Goal: Task Accomplishment & Management: Manage account settings

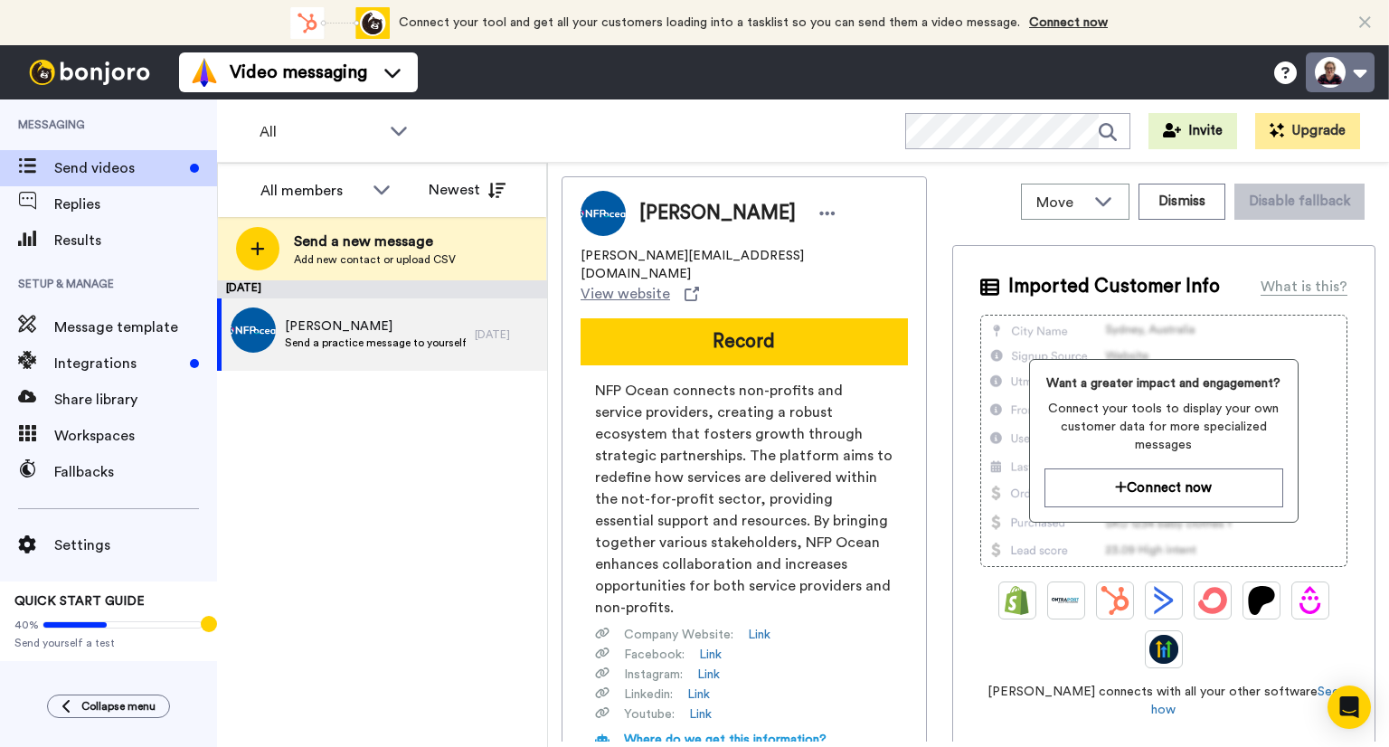
click at [1357, 75] on button at bounding box center [1340, 72] width 69 height 40
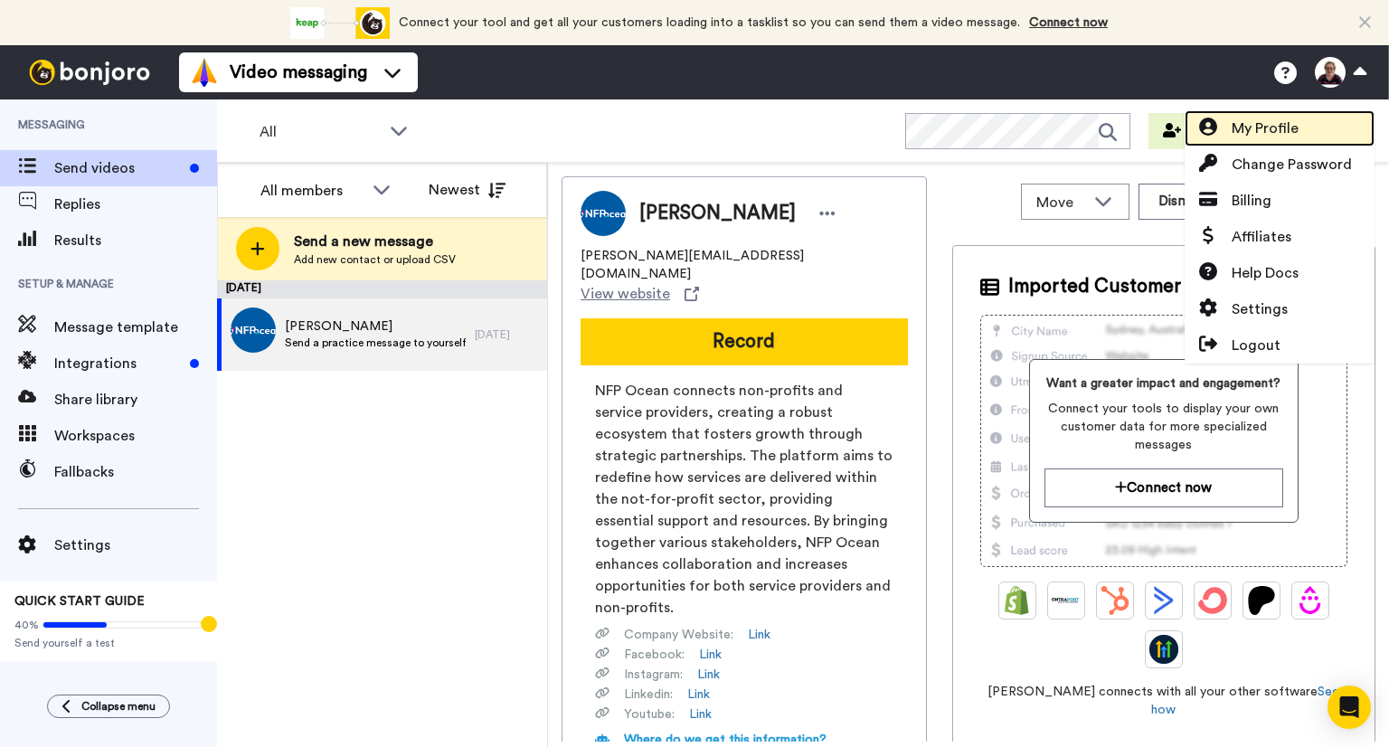
click at [1331, 128] on link "My Profile" at bounding box center [1280, 128] width 190 height 36
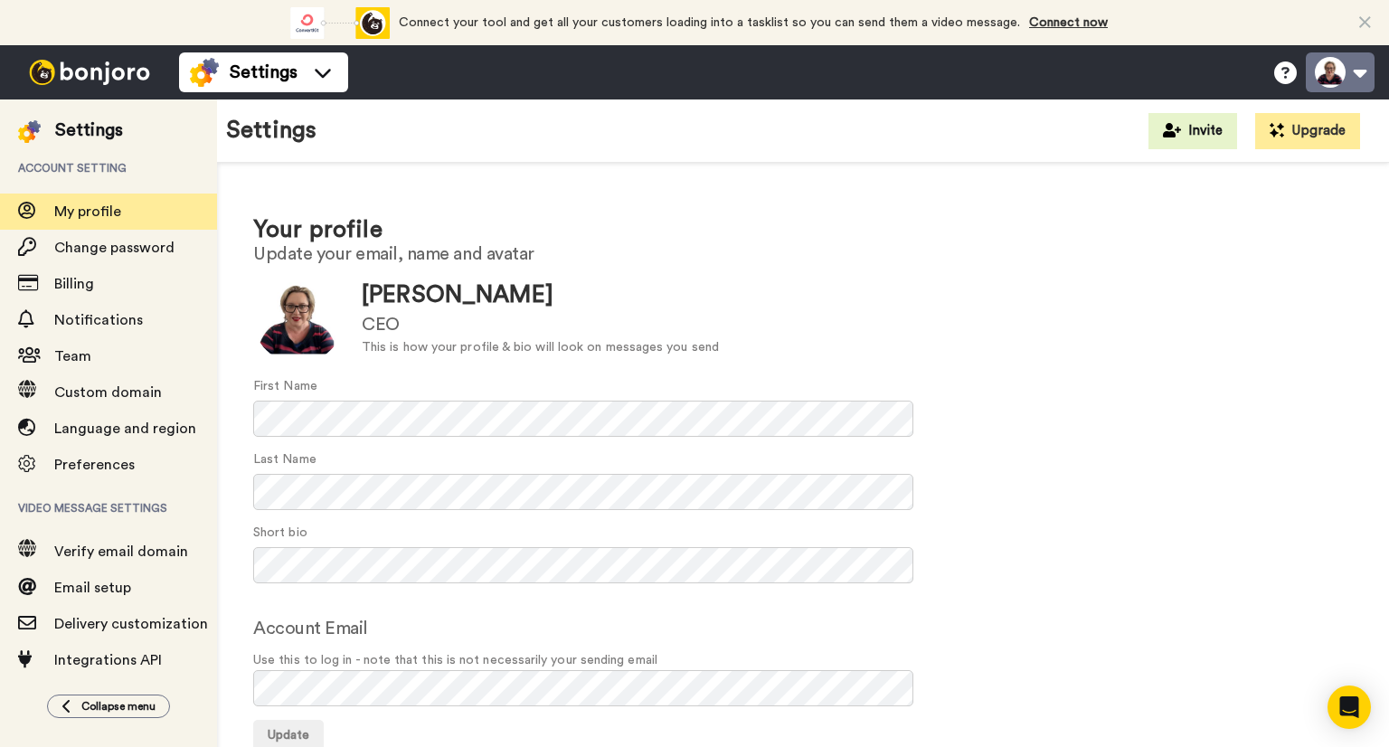
click at [1366, 78] on button at bounding box center [1340, 72] width 69 height 40
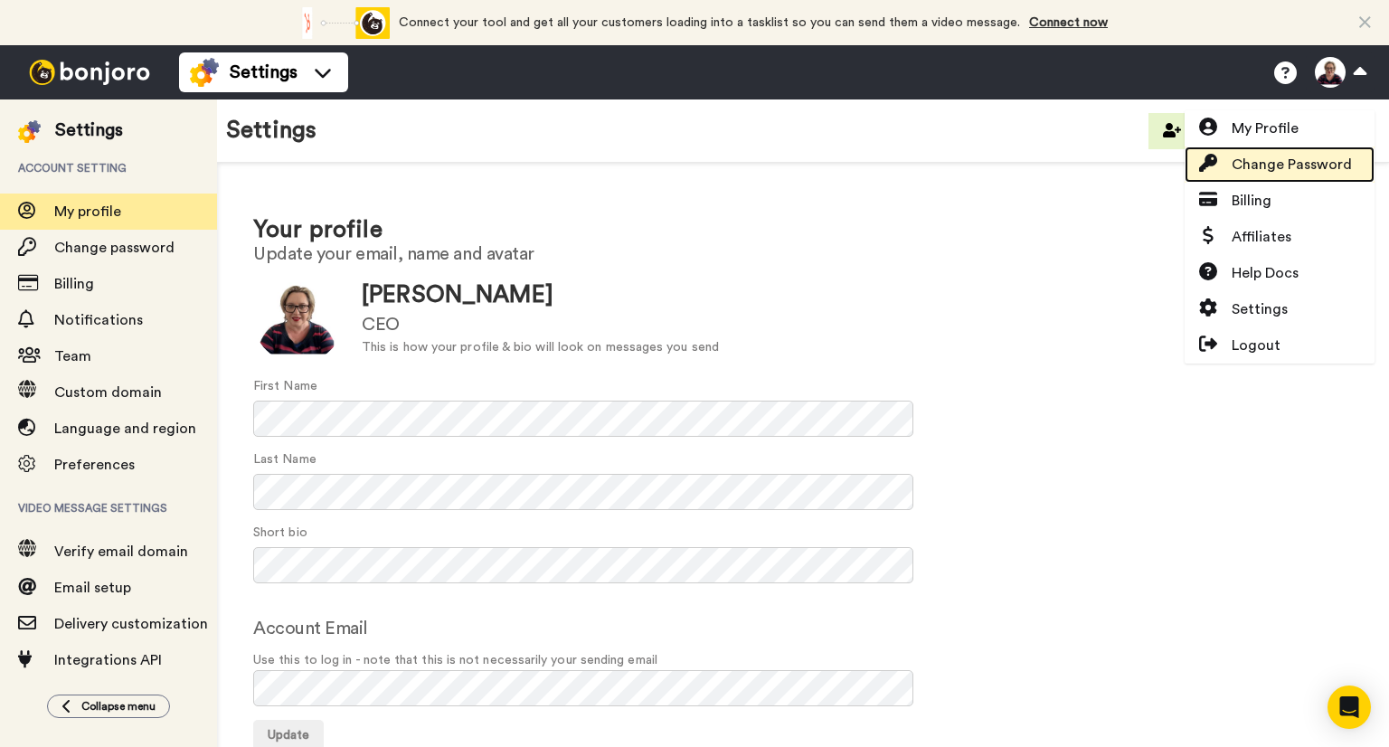
click at [1327, 158] on span "Change Password" at bounding box center [1292, 165] width 120 height 22
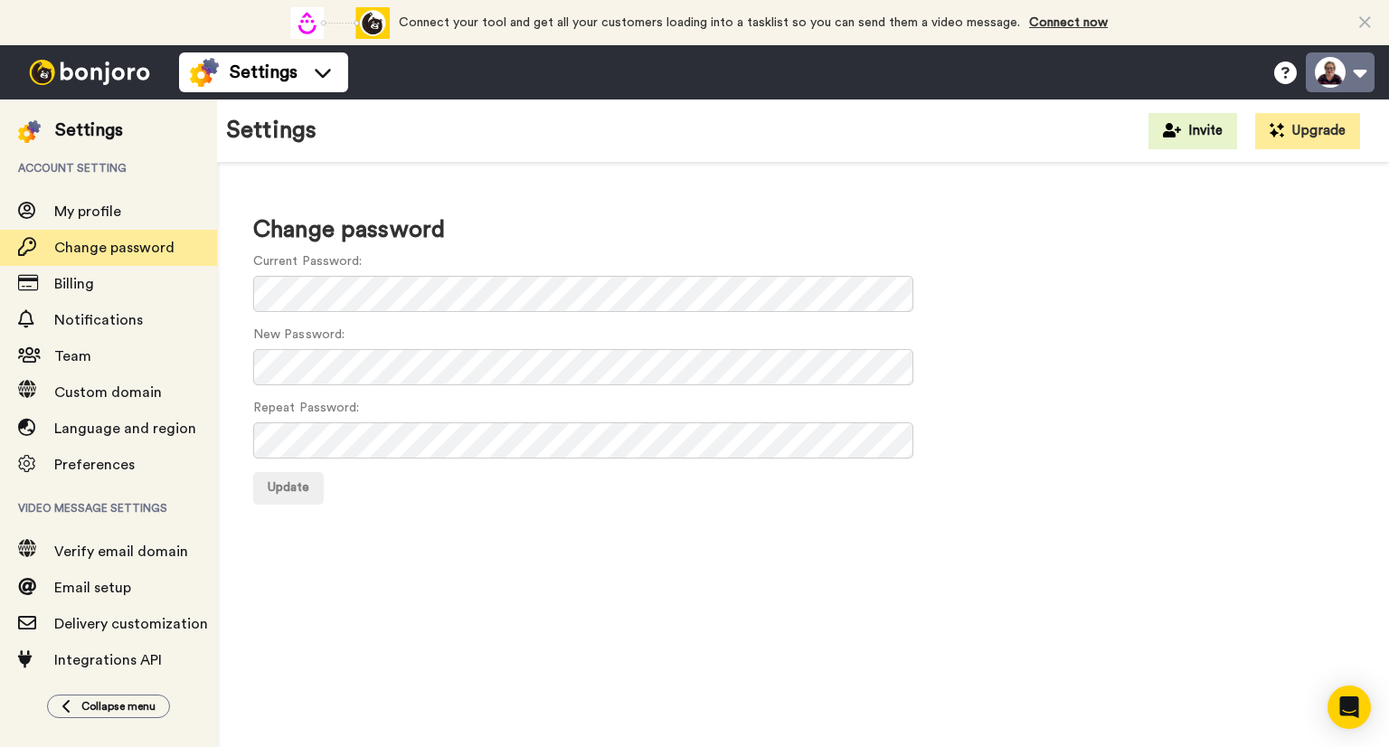
click at [1362, 75] on button at bounding box center [1340, 72] width 69 height 40
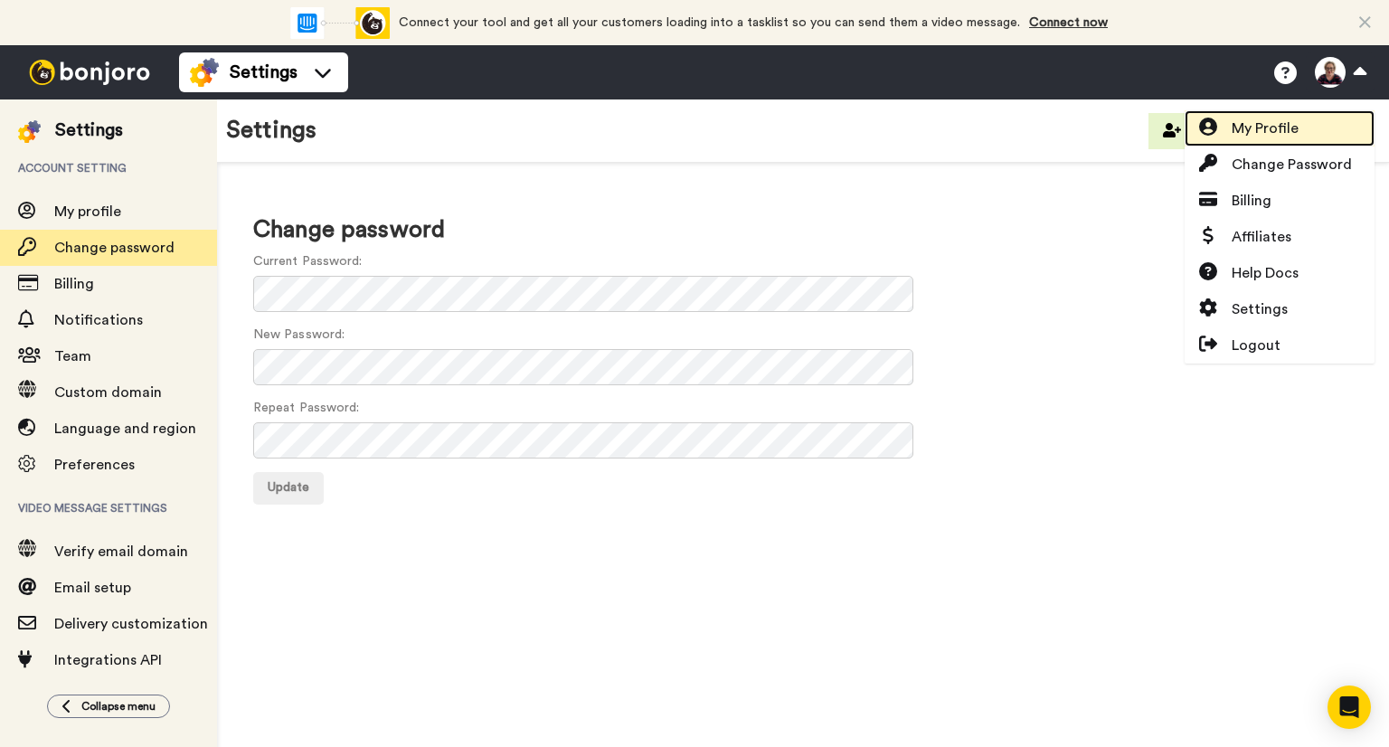
click at [1299, 128] on link "My Profile" at bounding box center [1280, 128] width 190 height 36
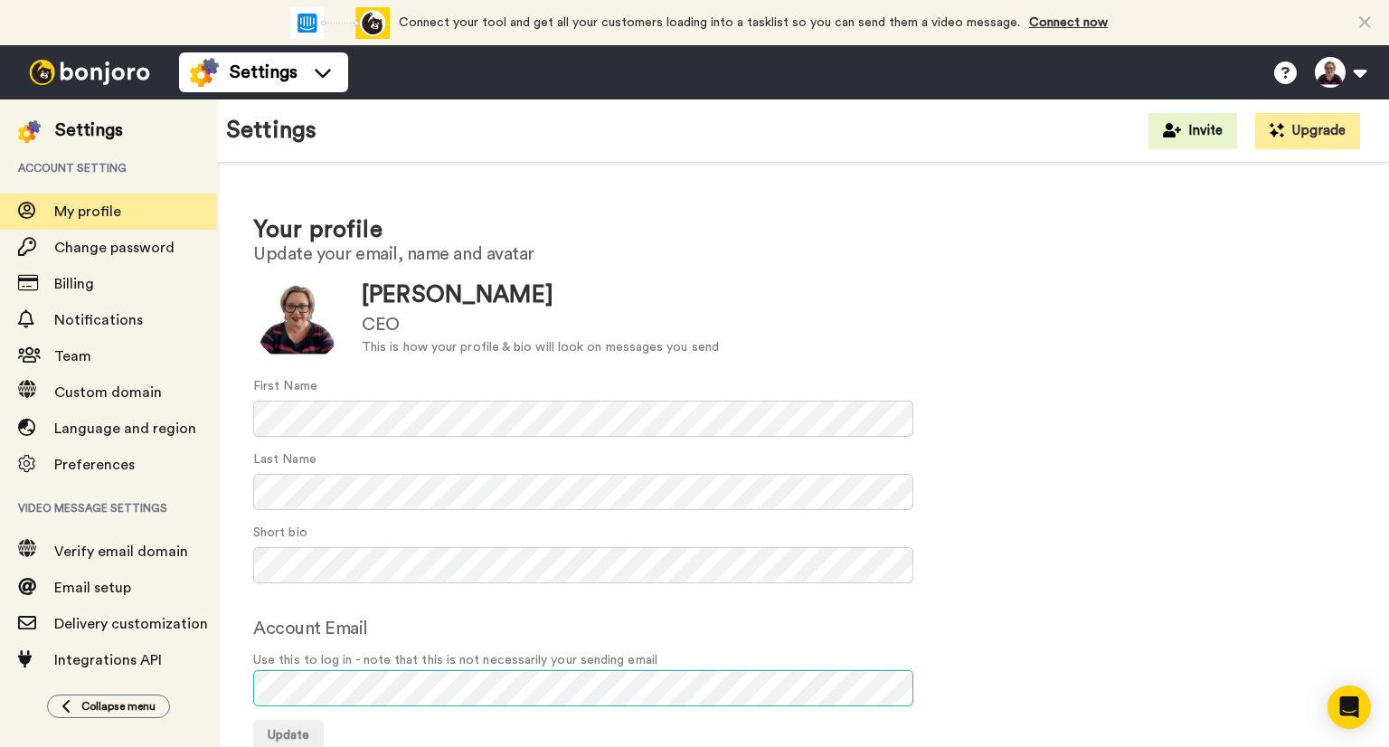
click at [220, 686] on div "Your profile Update your email, name and avatar Update [PERSON_NAME] CEO This i…" at bounding box center [803, 482] width 1172 height 639
click at [203, 24] on div "Connect your tool now! Connect your tool and get all your customers loading int…" at bounding box center [694, 22] width 1389 height 45
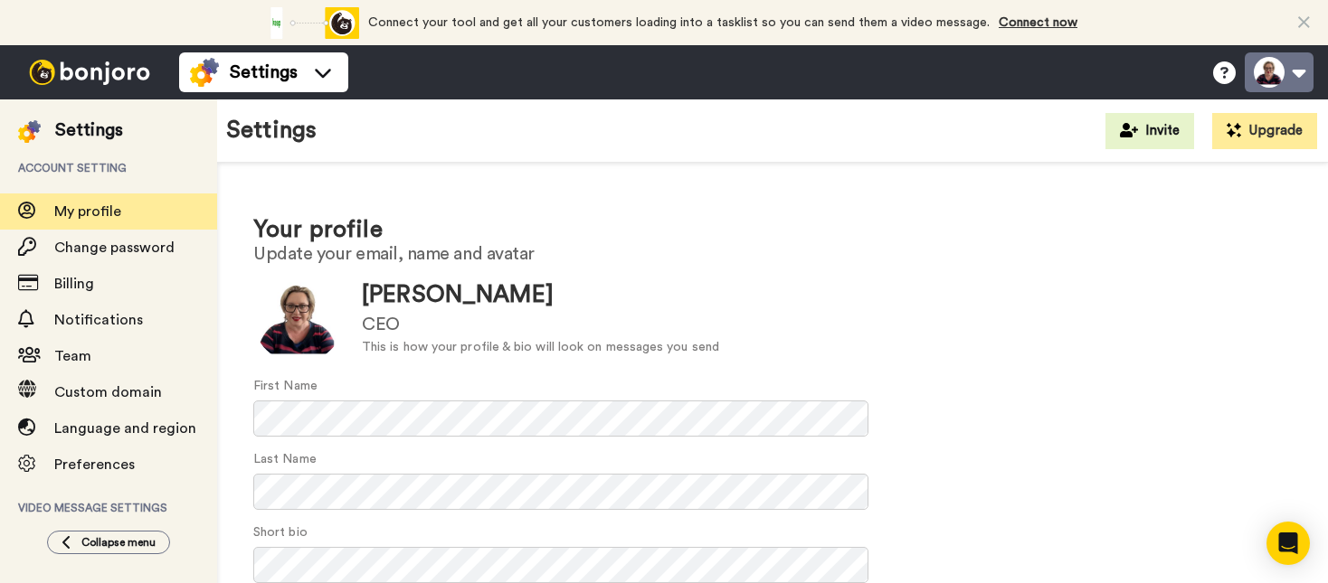
click at [1301, 74] on button at bounding box center [1279, 72] width 69 height 40
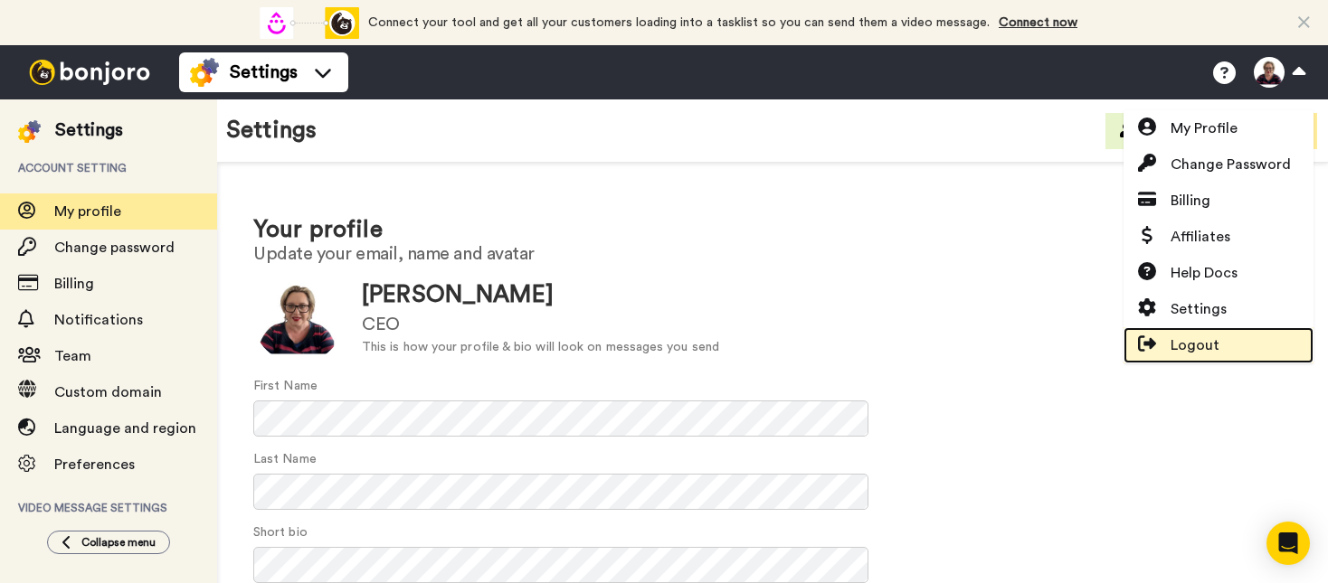
click at [1197, 348] on span "Logout" at bounding box center [1194, 346] width 49 height 22
